Goal: Navigation & Orientation: Find specific page/section

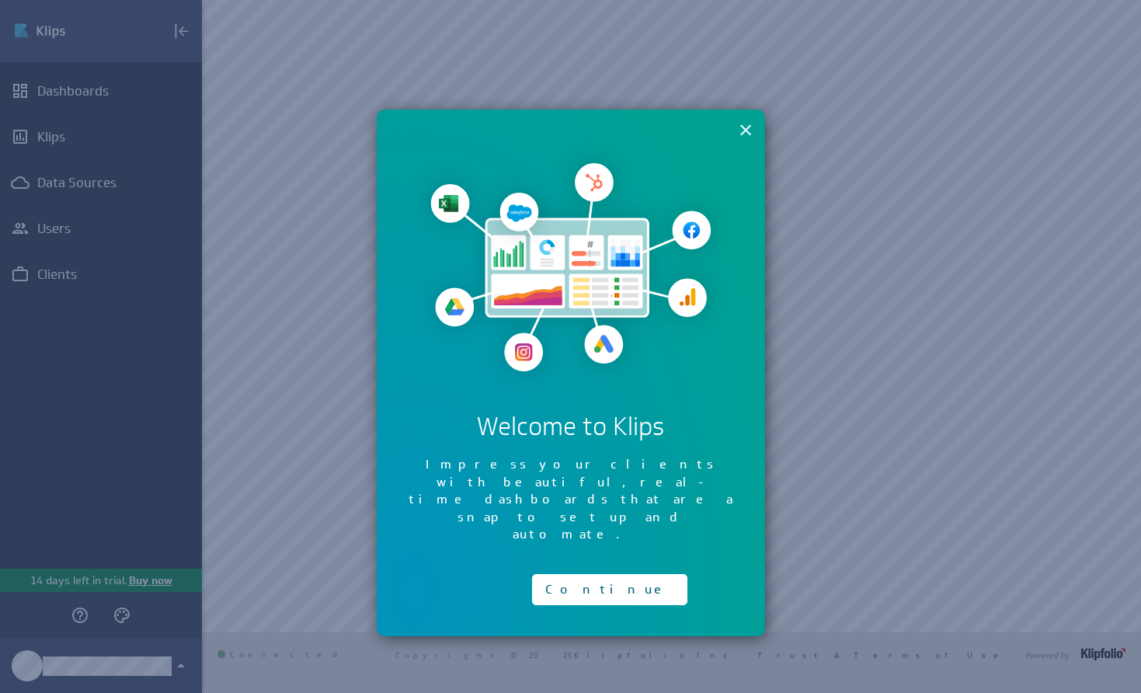
click at [747, 130] on button "×" at bounding box center [746, 129] width 15 height 31
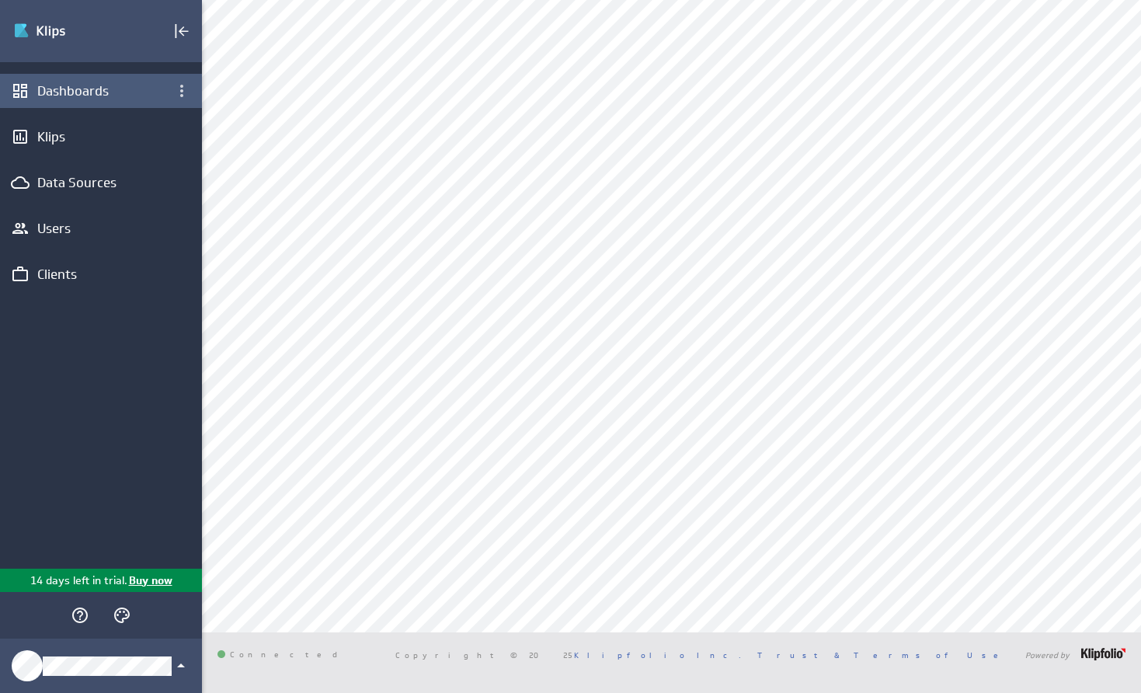
click at [75, 83] on div "Dashboards" at bounding box center [100, 90] width 127 height 17
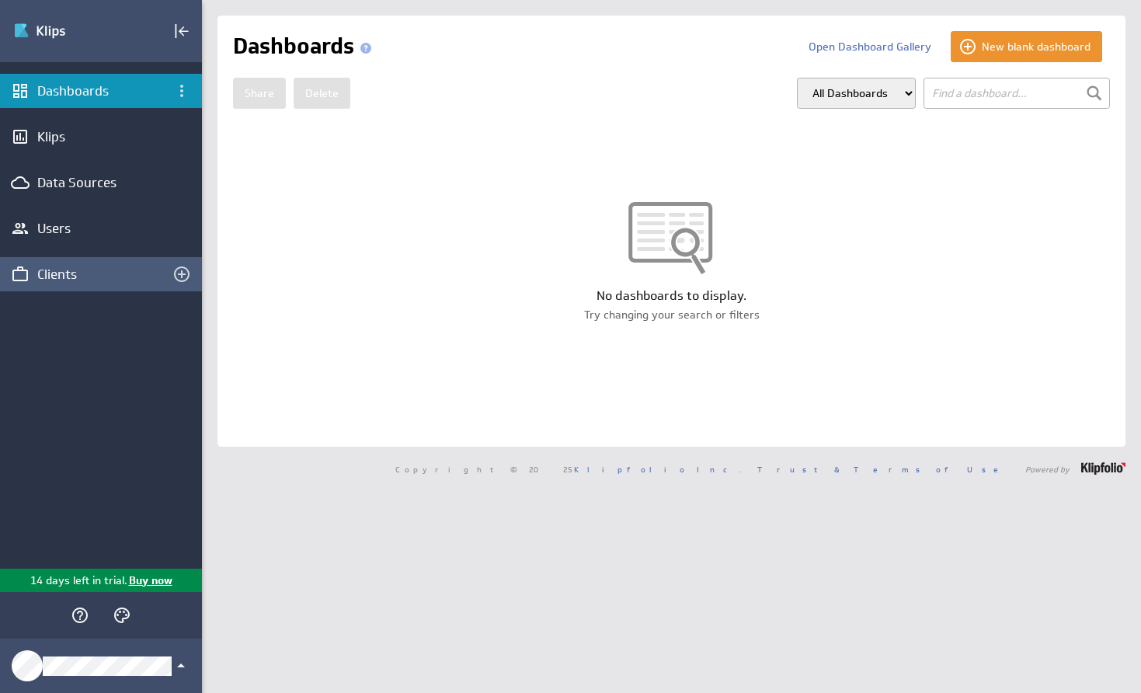
click at [74, 276] on div "Clients" at bounding box center [100, 274] width 127 height 17
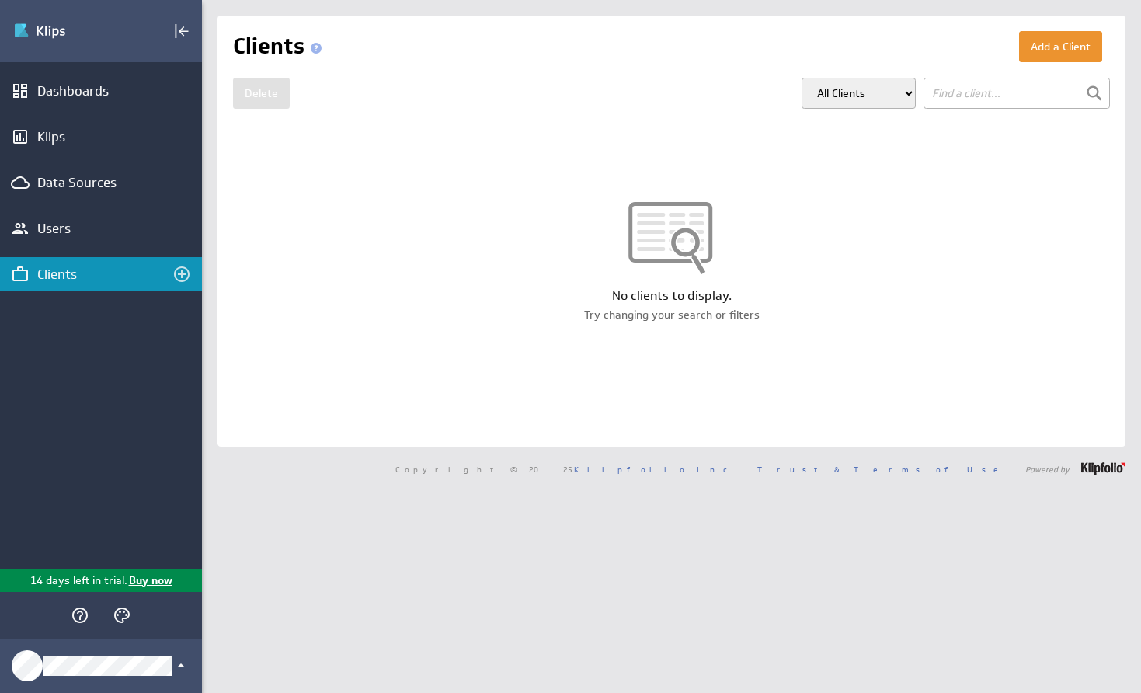
click at [1020, 89] on input "text" at bounding box center [1016, 93] width 186 height 31
click at [1091, 90] on div at bounding box center [1094, 93] width 23 height 23
click at [1049, 52] on button "Add a Client" at bounding box center [1060, 46] width 83 height 31
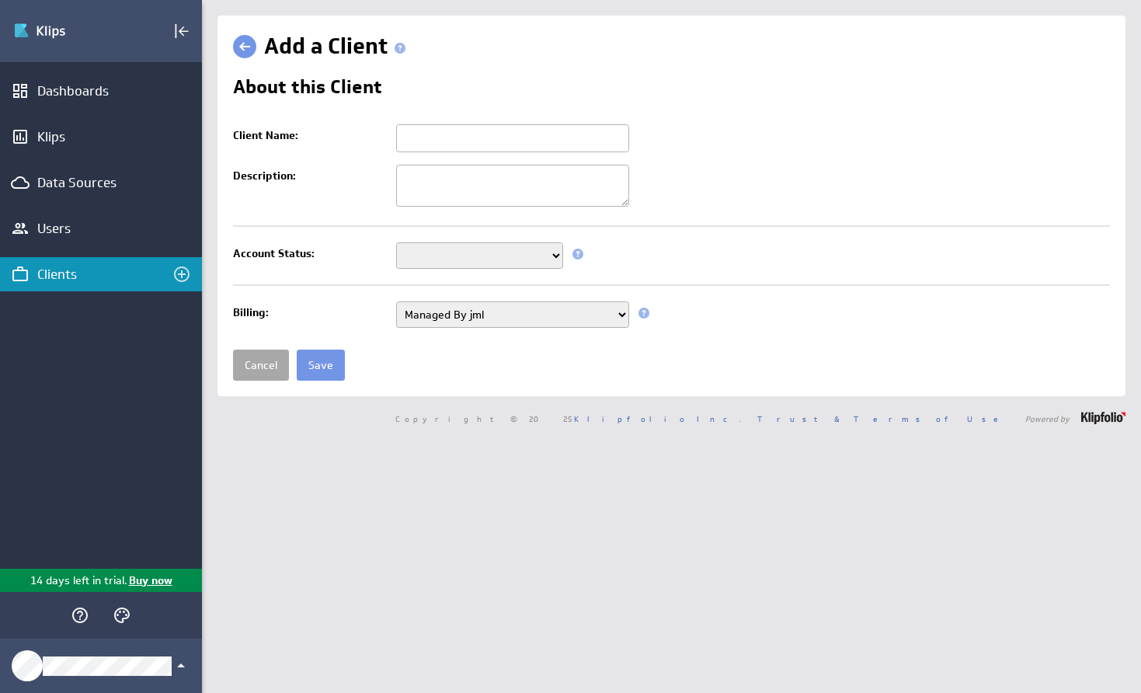
click at [269, 366] on link "Cancel" at bounding box center [261, 364] width 56 height 31
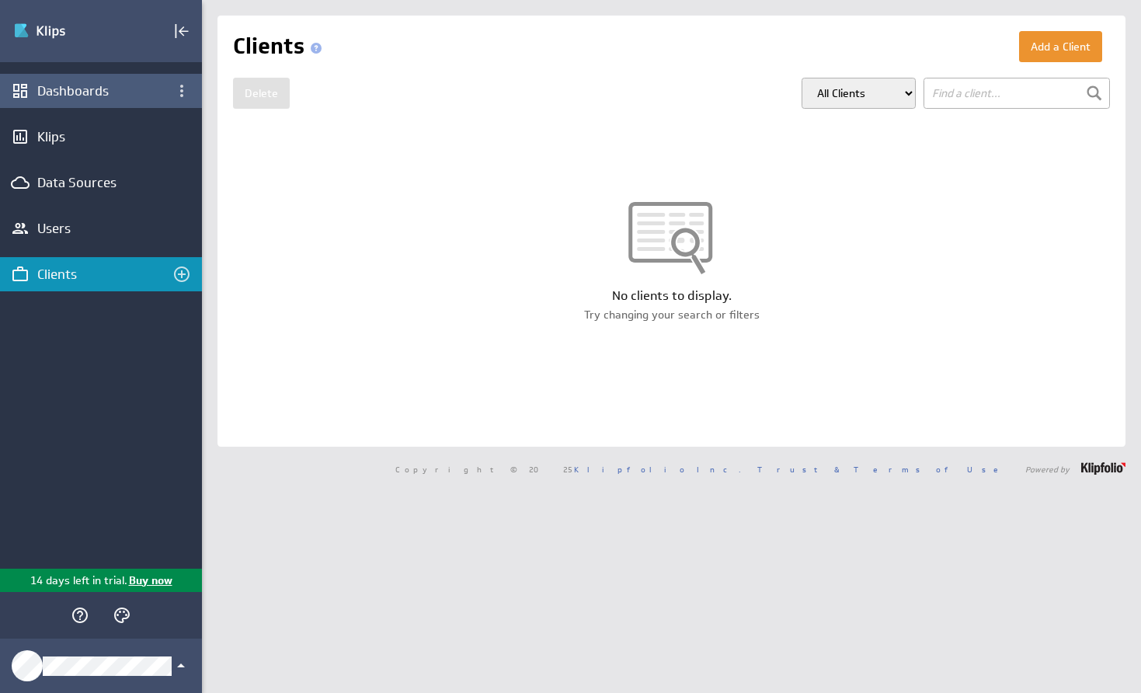
click at [84, 92] on div "Dashboards" at bounding box center [100, 90] width 127 height 17
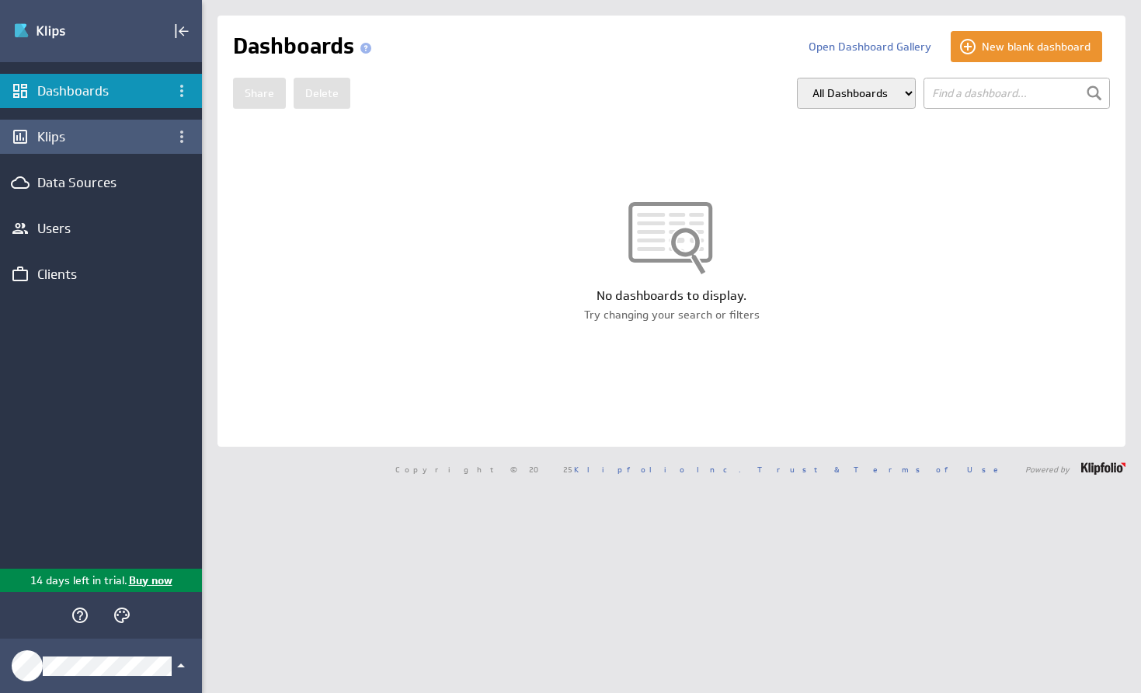
click at [50, 141] on div "Klips" at bounding box center [100, 136] width 127 height 17
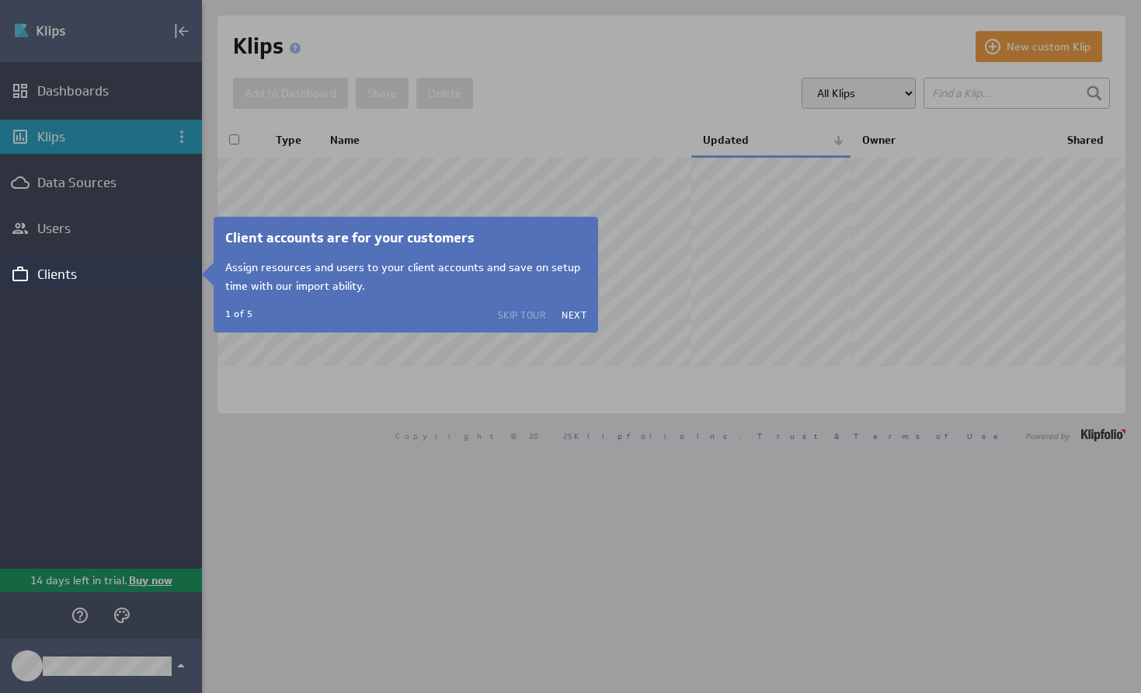
click at [518, 318] on button "Skip Tour" at bounding box center [522, 314] width 49 height 12
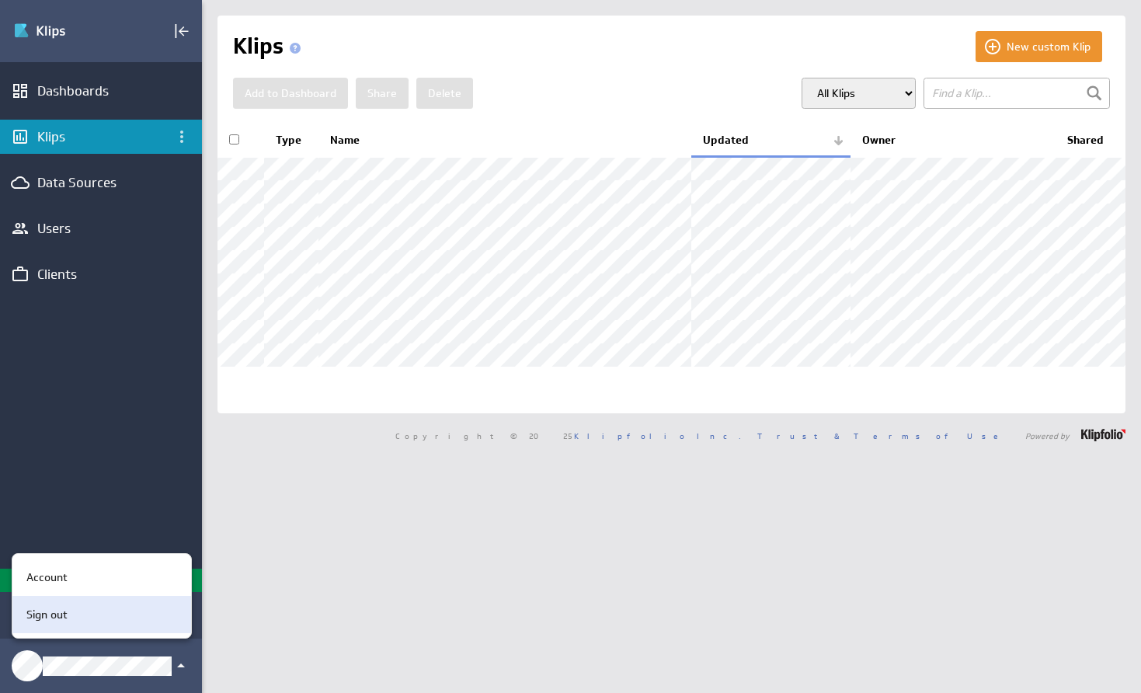
drag, startPoint x: 63, startPoint y: 579, endPoint x: 60, endPoint y: 631, distance: 51.4
click at [60, 631] on ul "Account Sign out" at bounding box center [101, 596] width 179 height 84
click at [62, 614] on p "Sign out" at bounding box center [46, 615] width 41 height 16
